Goal: Information Seeking & Learning: Learn about a topic

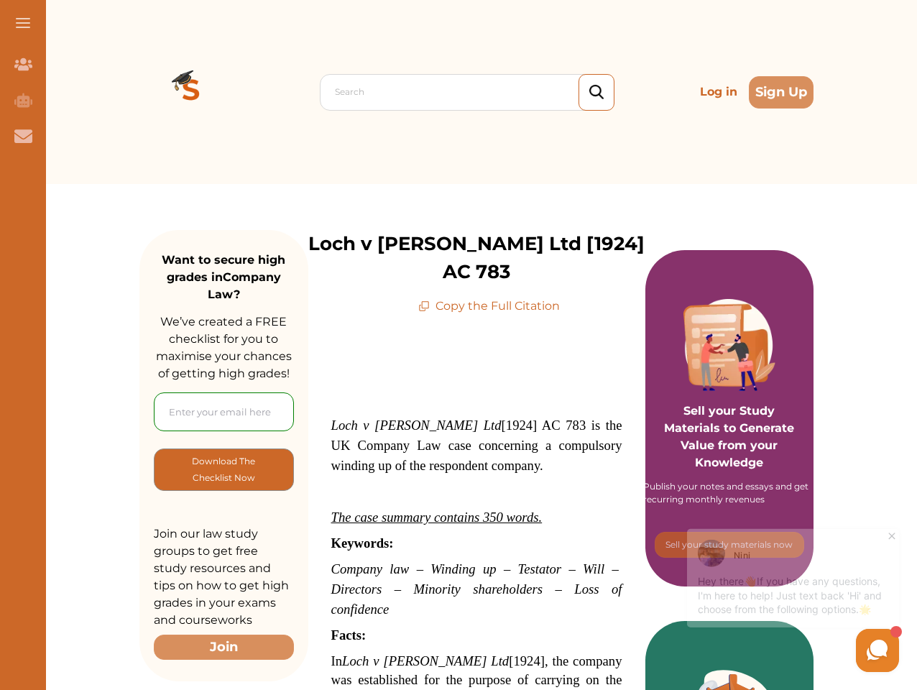
click at [23, 23] on span at bounding box center [23, 22] width 14 height 1
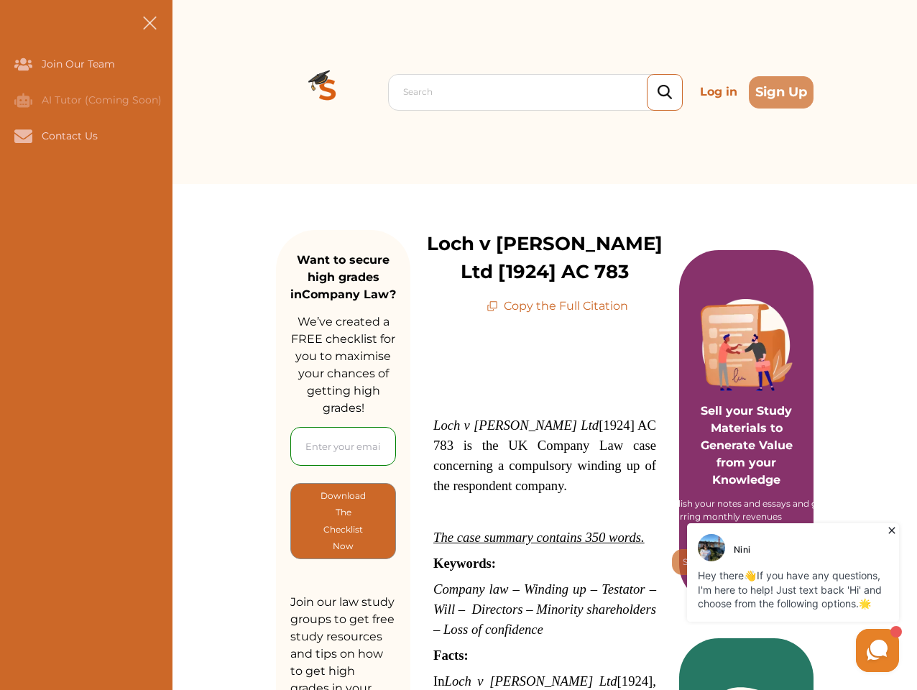
click at [23, 64] on icon "Join Our Team" at bounding box center [23, 64] width 18 height 12
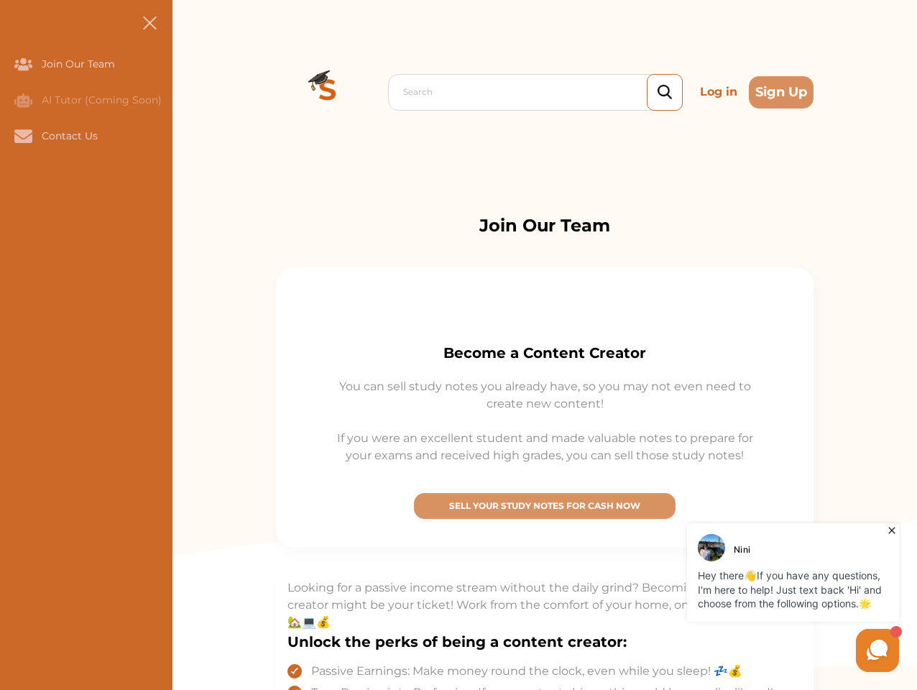
click at [23, 100] on icon "AI Tutor (Coming Soon)" at bounding box center [23, 100] width 18 height 14
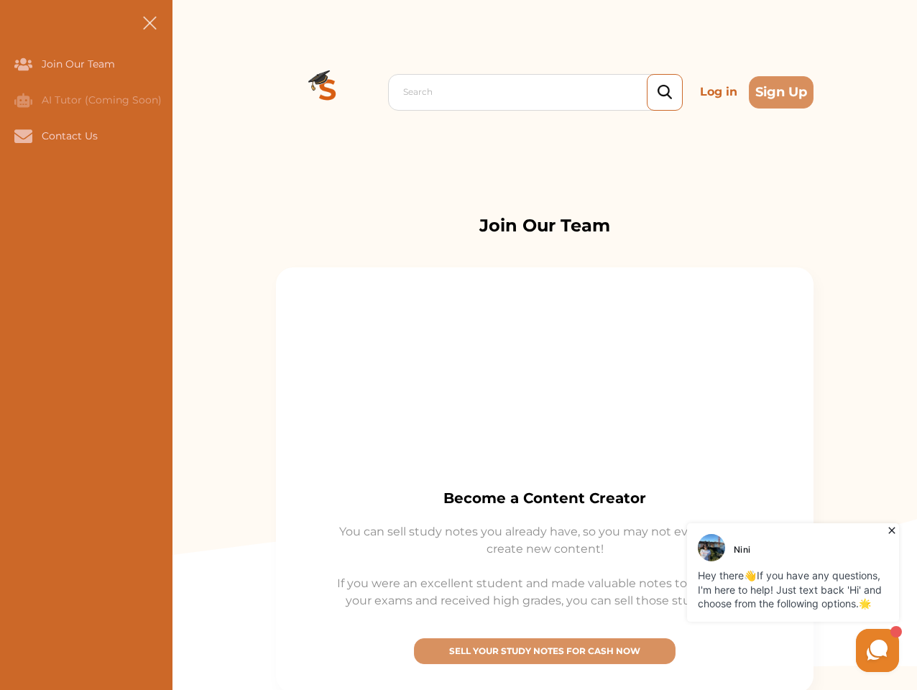
click at [23, 136] on icon "Contact Us" at bounding box center [23, 135] width 18 height 13
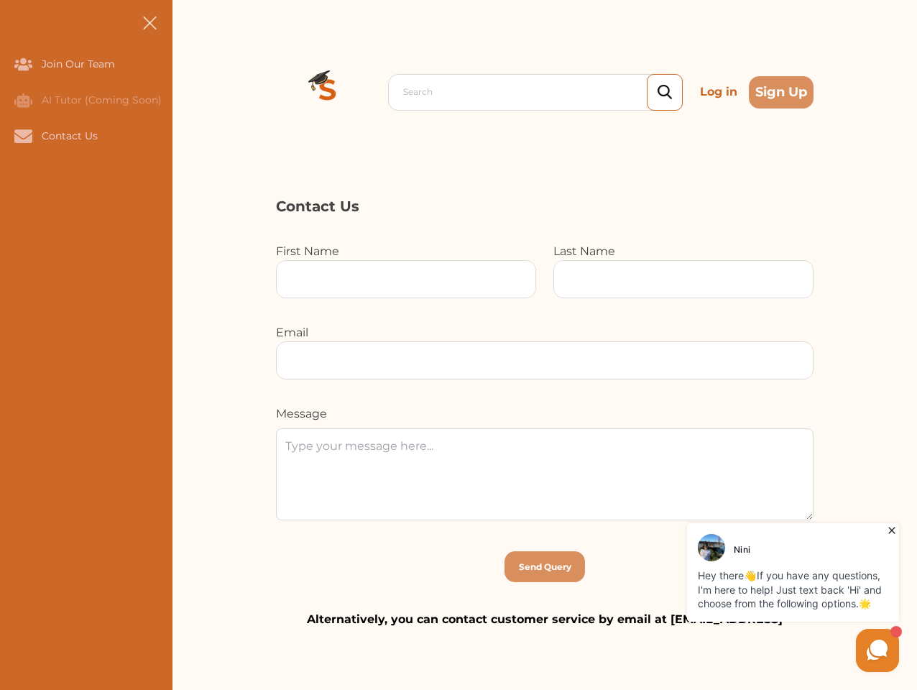
click at [191, 92] on div "Search Log in Sign Up Search Log in Sign Up" at bounding box center [544, 92] width 745 height 184
click at [719, 92] on p "Log in" at bounding box center [718, 92] width 49 height 29
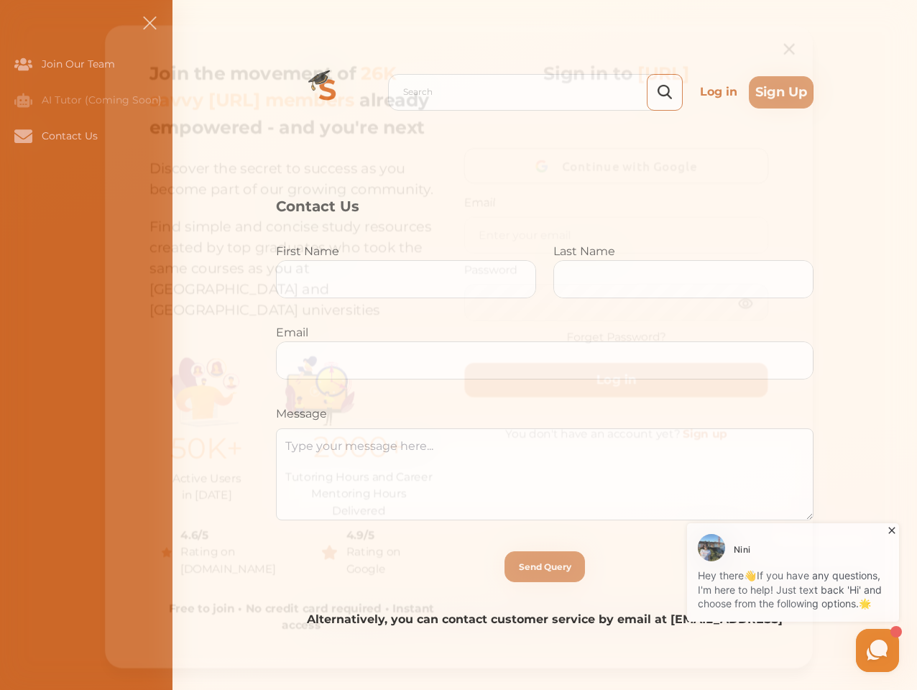
click at [781, 92] on div "Join the movement of 26K savvy [URL] members already empowered - and you're nex…" at bounding box center [459, 347] width 734 height 666
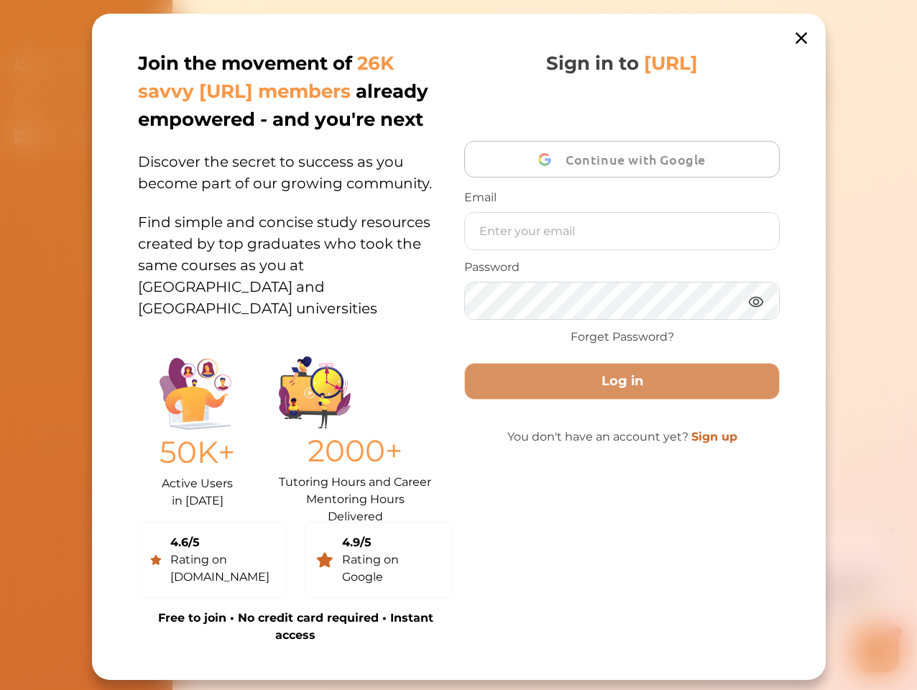
click at [224, 469] on p "50K+" at bounding box center [197, 452] width 75 height 45
